Goal: Task Accomplishment & Management: Use online tool/utility

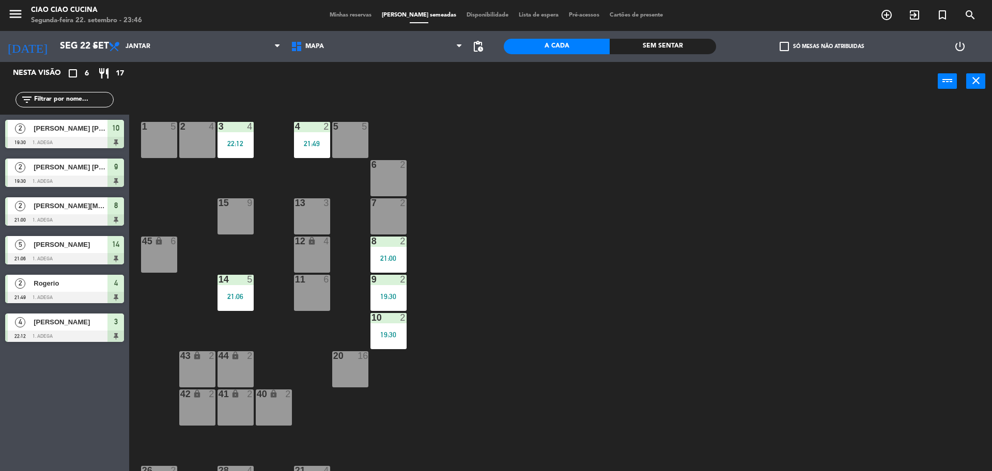
scroll to position [3, 0]
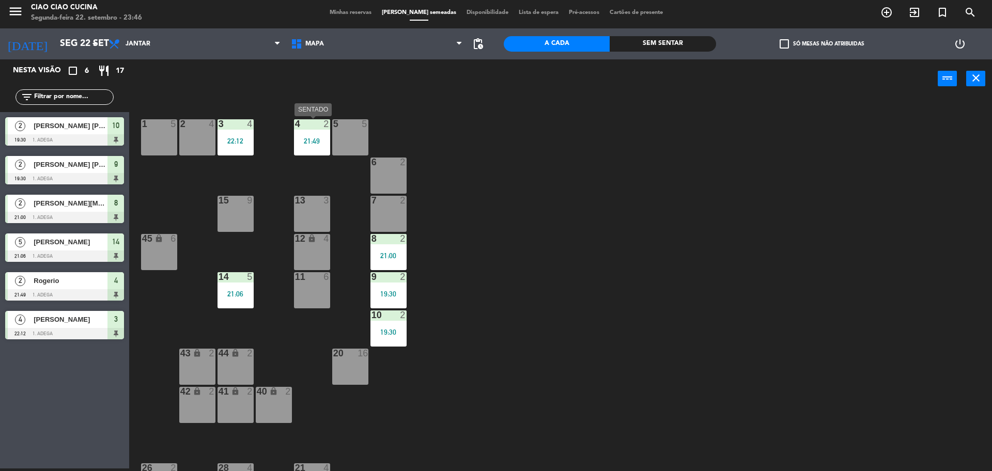
click at [307, 142] on div "21:49" at bounding box center [312, 140] width 36 height 7
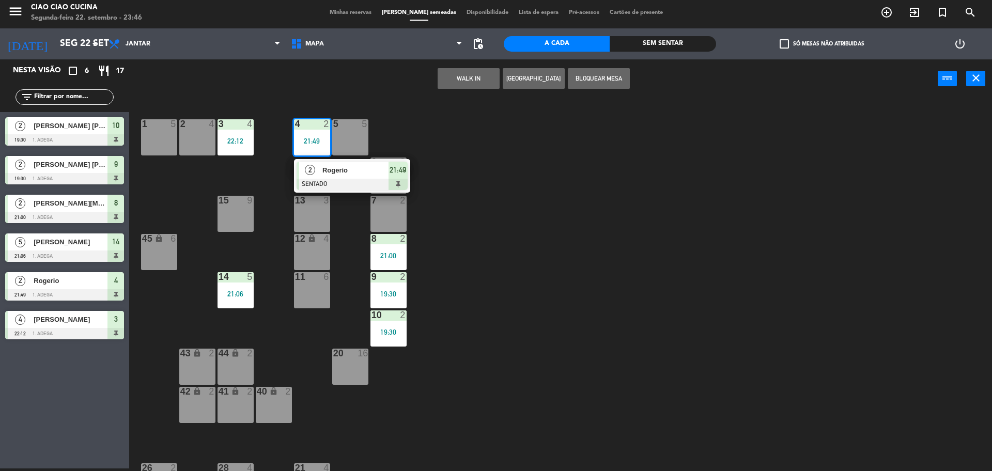
click at [342, 177] on div "Rogerio" at bounding box center [354, 170] width 67 height 17
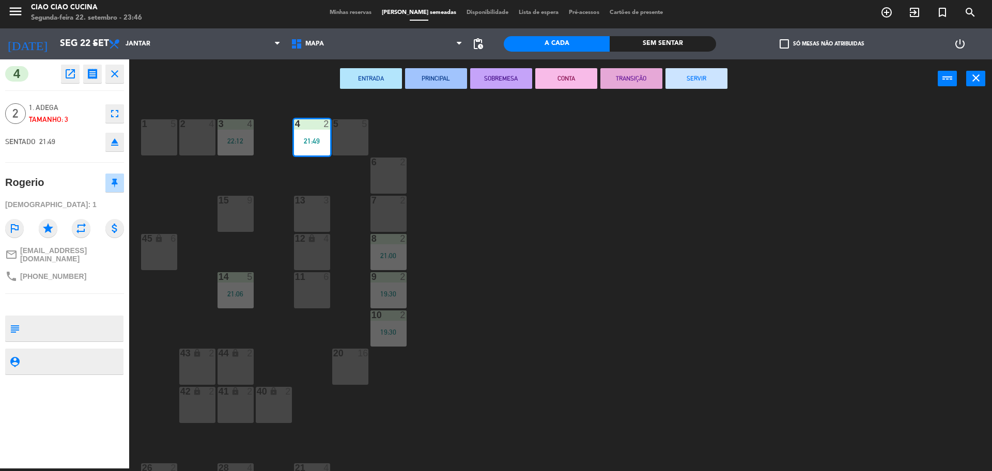
click at [693, 85] on button "SERVIR" at bounding box center [696, 78] width 62 height 21
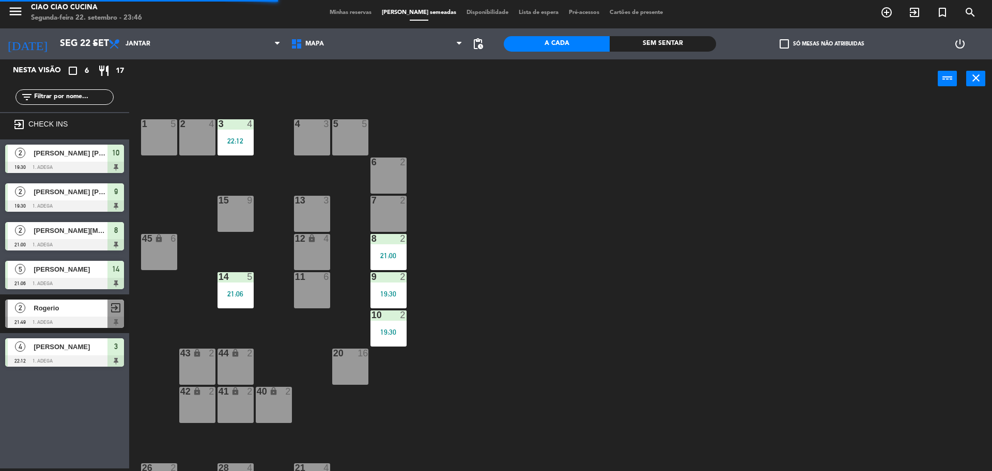
click at [399, 245] on div "8 2 21:00" at bounding box center [388, 252] width 36 height 36
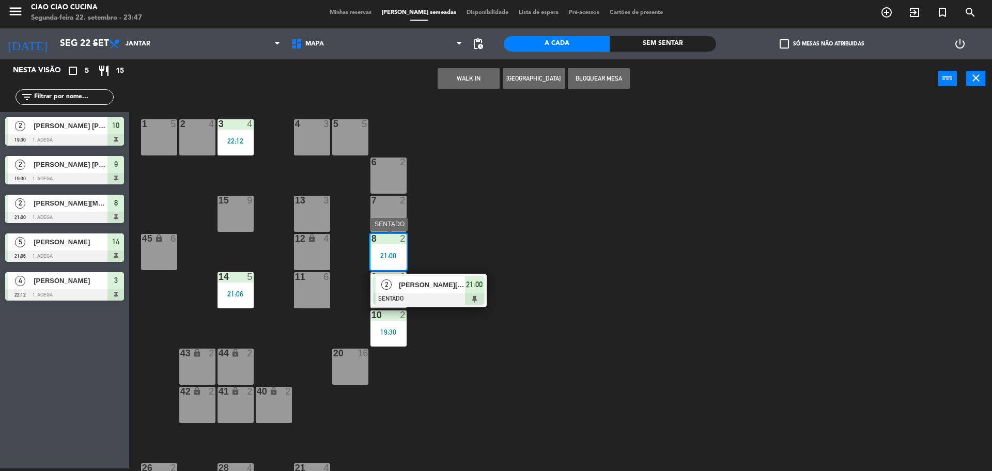
click at [446, 289] on span "[PERSON_NAME][MEDICAL_DATA]" at bounding box center [432, 284] width 66 height 11
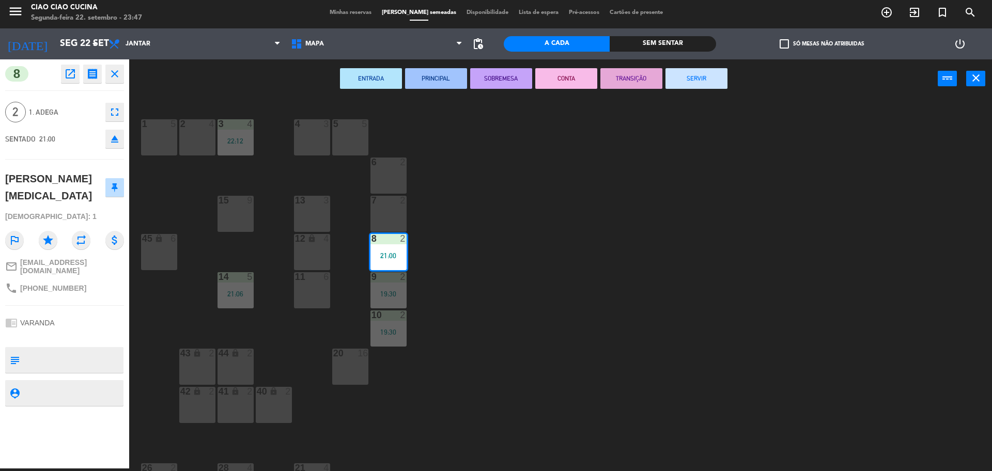
click at [698, 83] on button "SERVIR" at bounding box center [696, 78] width 62 height 21
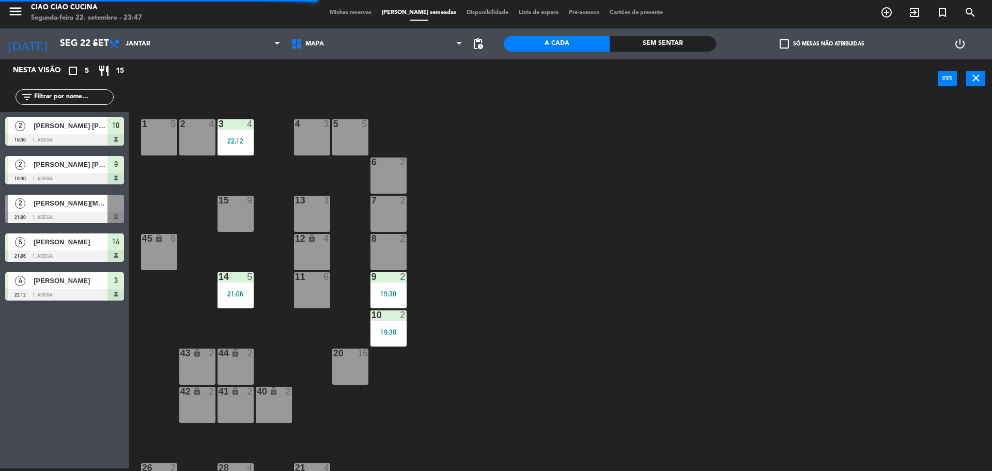
click at [228, 290] on div "21:06" at bounding box center [235, 293] width 36 height 7
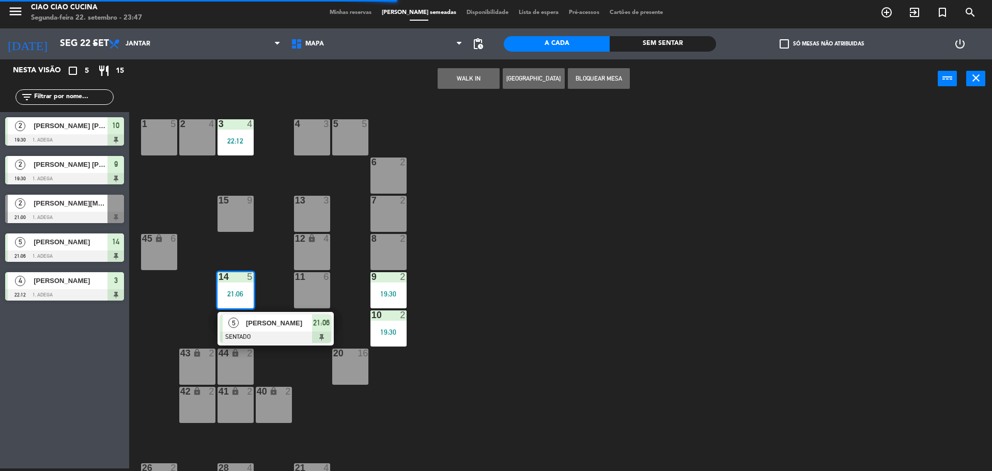
click at [263, 328] on span "[PERSON_NAME]" at bounding box center [279, 323] width 66 height 11
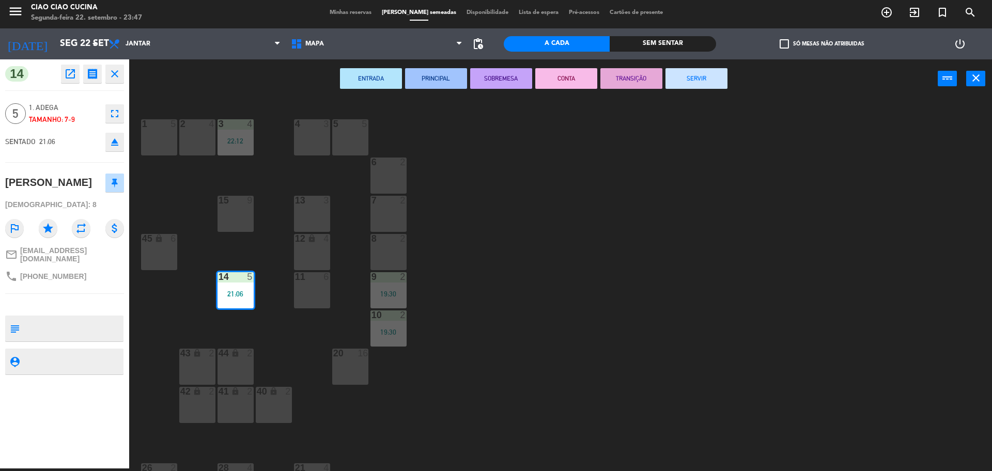
click at [687, 80] on button "SERVIR" at bounding box center [696, 78] width 62 height 21
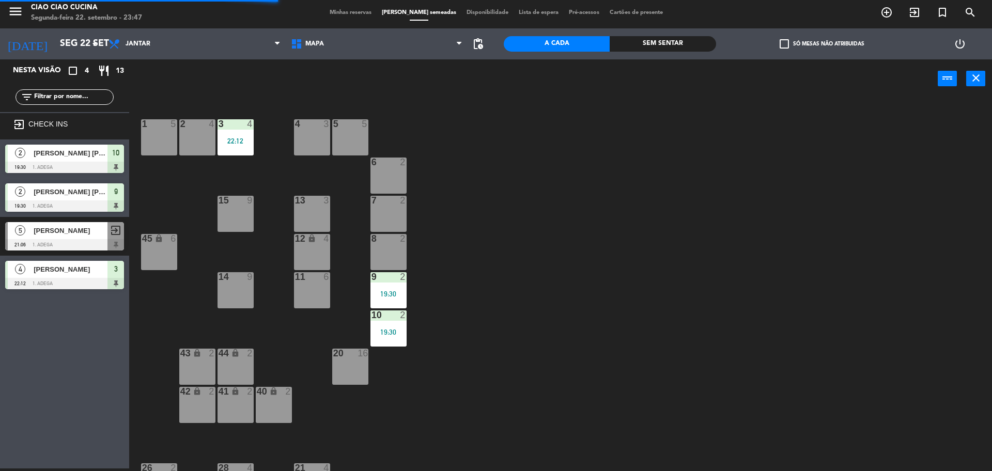
click at [396, 288] on div "9 2 19:30" at bounding box center [388, 290] width 36 height 36
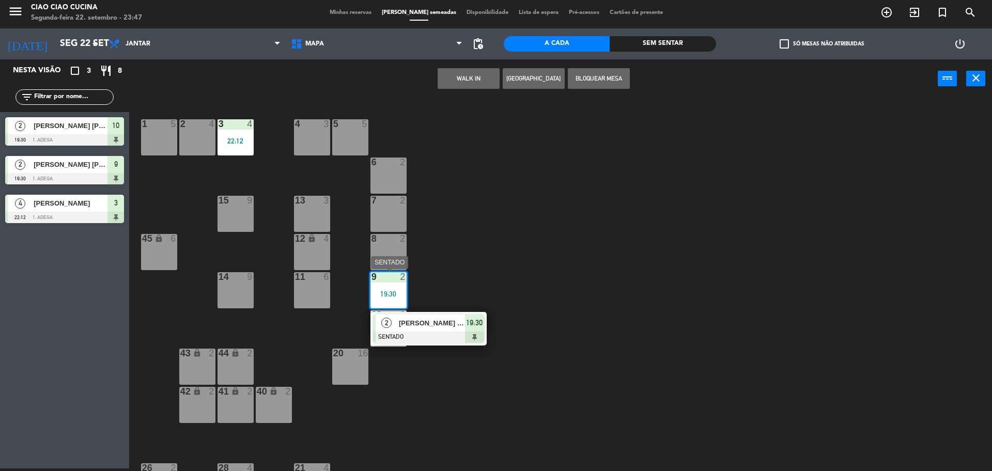
drag, startPoint x: 437, startPoint y: 330, endPoint x: 448, endPoint y: 313, distance: 20.5
click at [437, 329] on div "2 [PERSON_NAME] [PERSON_NAME] SENTADO 19:30" at bounding box center [429, 329] width 132 height 34
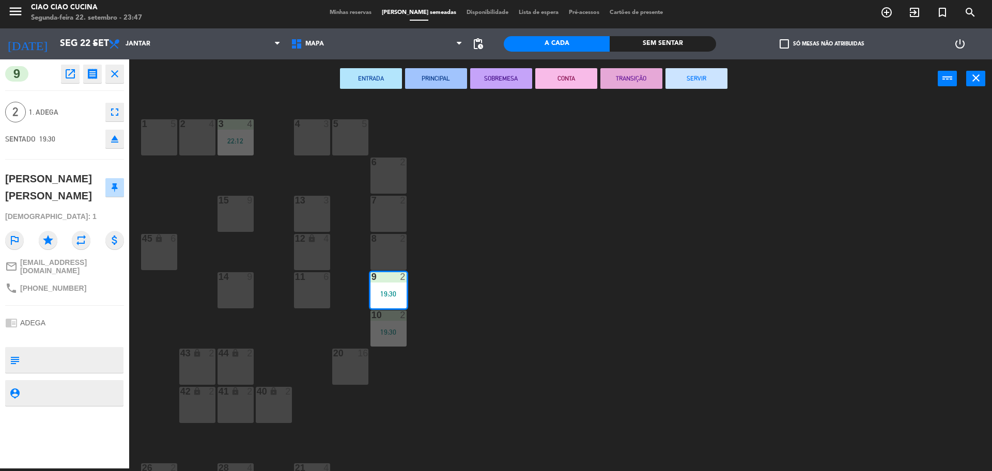
click at [690, 83] on button "SERVIR" at bounding box center [696, 78] width 62 height 21
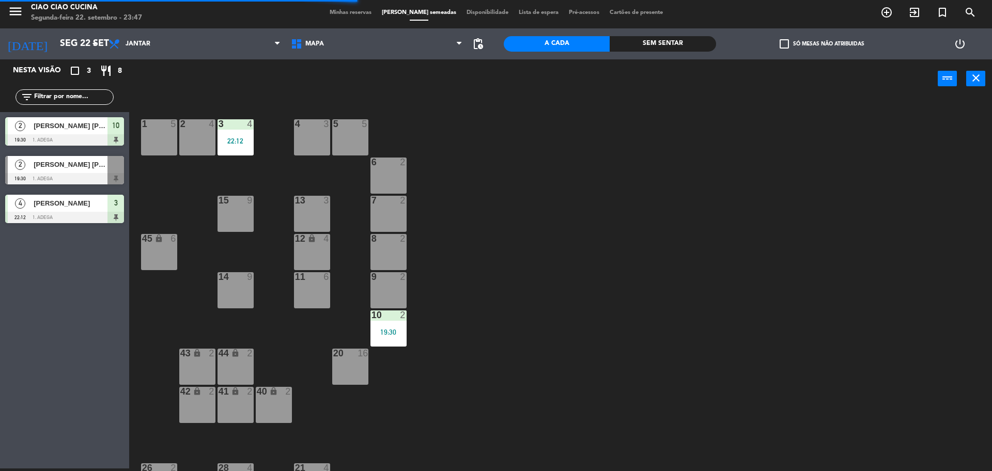
click at [398, 328] on div "19:30" at bounding box center [388, 332] width 36 height 8
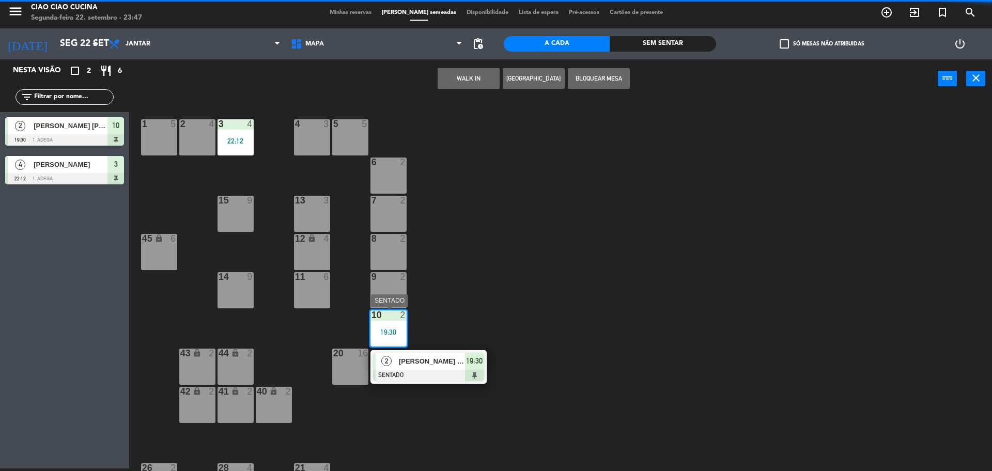
click at [405, 371] on div at bounding box center [428, 375] width 111 height 11
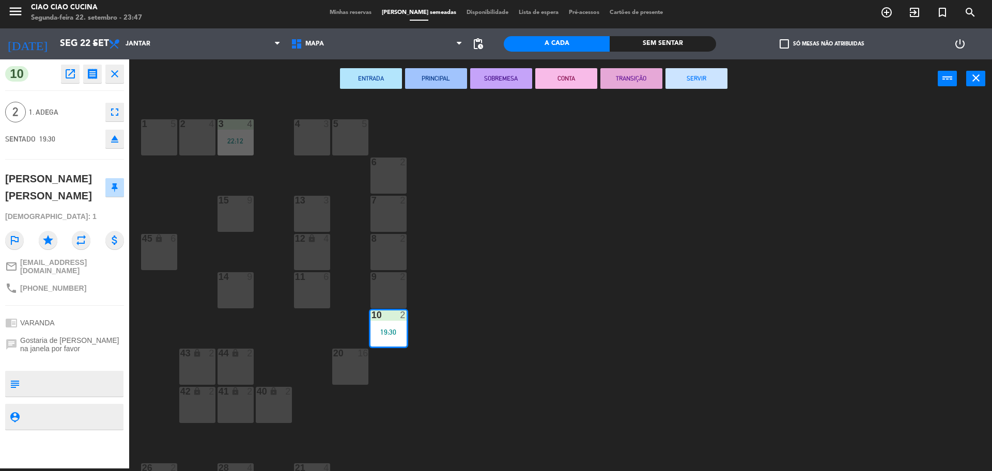
click at [686, 83] on button "SERVIR" at bounding box center [696, 78] width 62 height 21
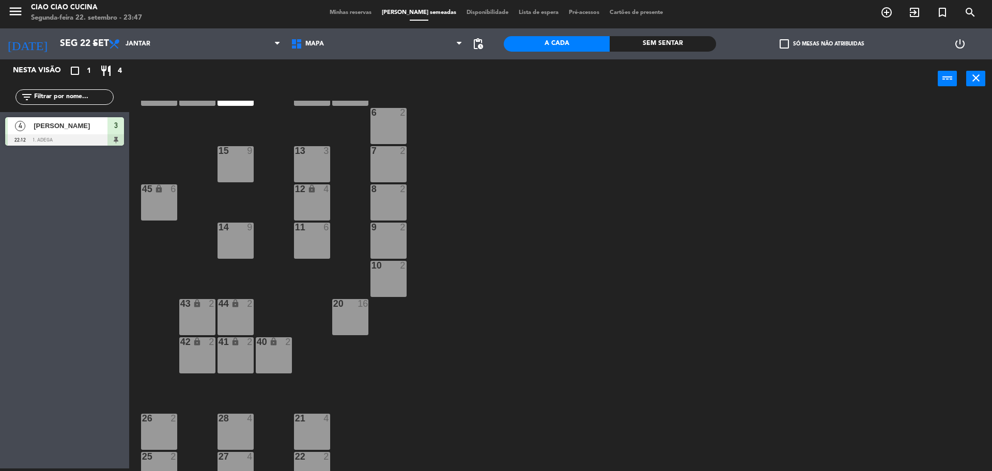
scroll to position [0, 0]
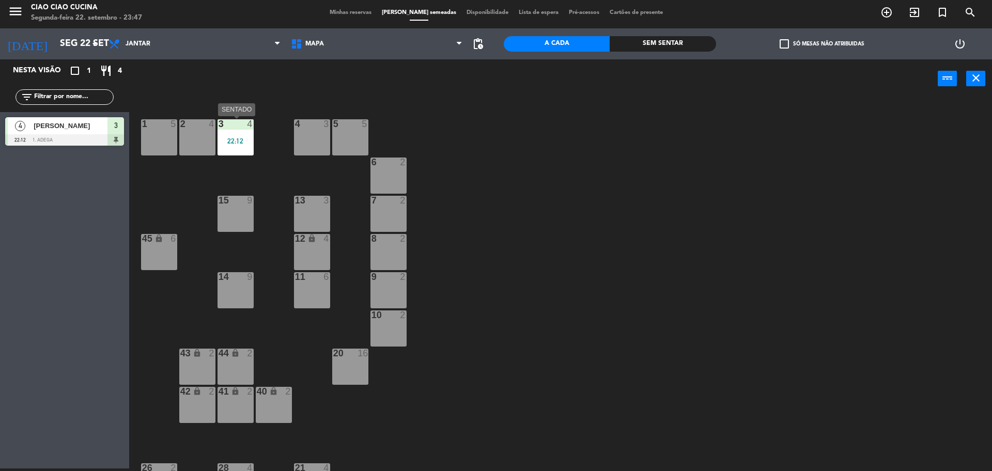
click at [230, 150] on div "3 4 22:12" at bounding box center [235, 137] width 36 height 36
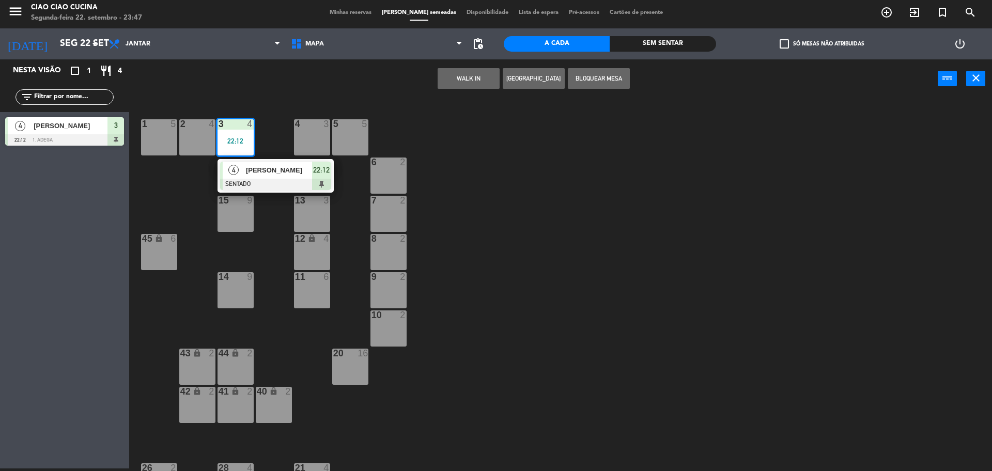
click at [242, 181] on div at bounding box center [275, 184] width 111 height 11
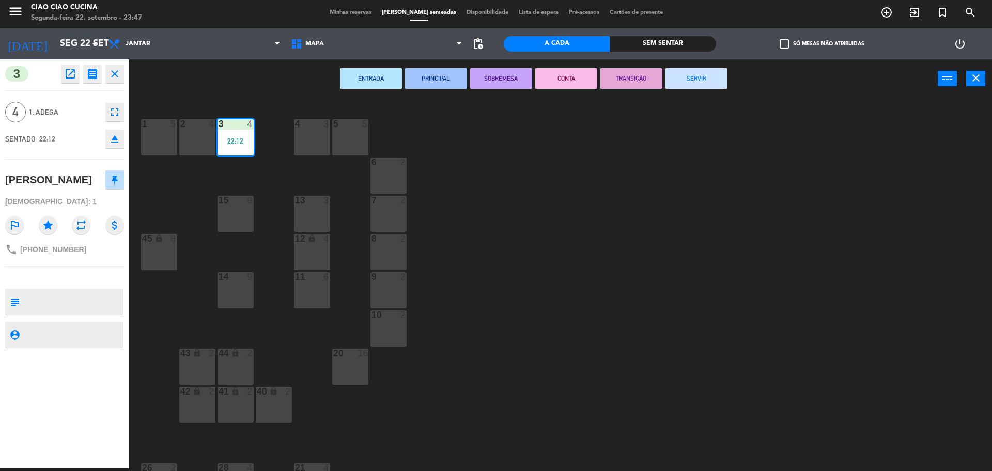
click at [703, 83] on button "SERVIR" at bounding box center [696, 78] width 62 height 21
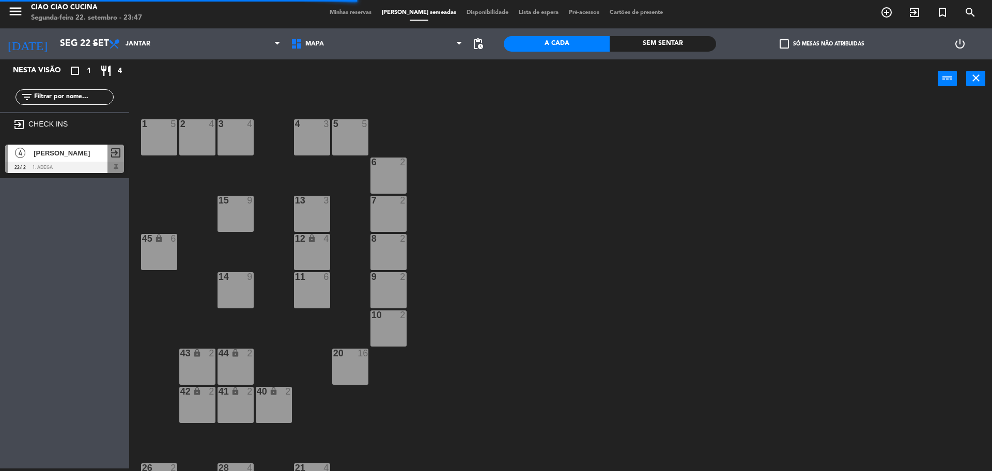
click at [954, 42] on icon "power_settings_new" at bounding box center [960, 44] width 12 height 12
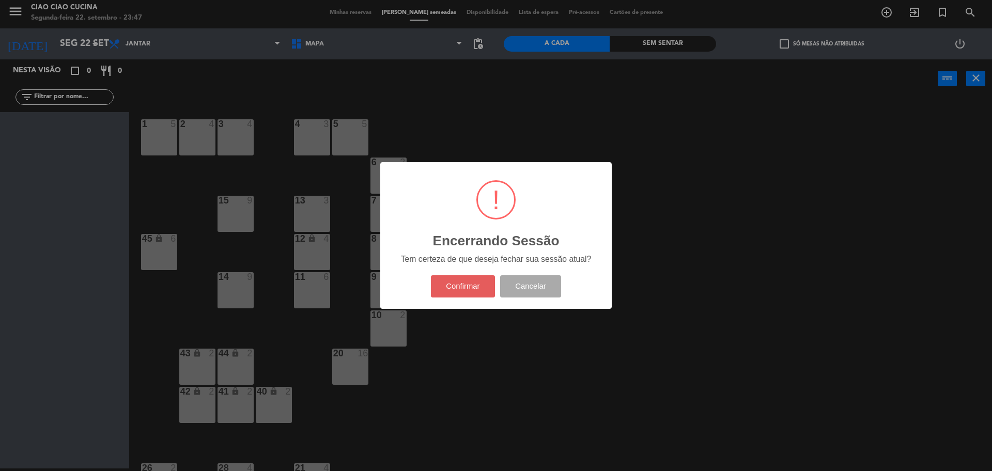
click at [447, 291] on button "Confirmar" at bounding box center [463, 286] width 65 height 22
